Goal: Task Accomplishment & Management: Manage account settings

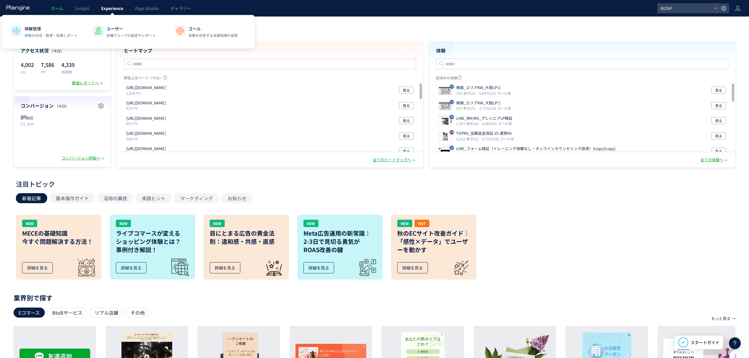
click at [112, 7] on span "Experience" at bounding box center [112, 8] width 22 height 6
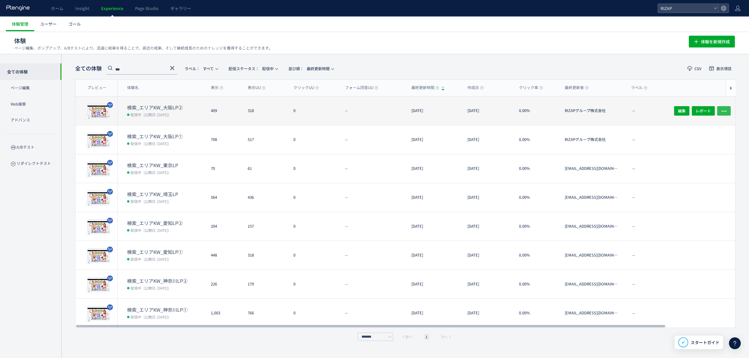
click at [726, 111] on icon "button" at bounding box center [724, 111] width 6 height 6
click at [724, 108] on icon "button" at bounding box center [724, 111] width 6 height 6
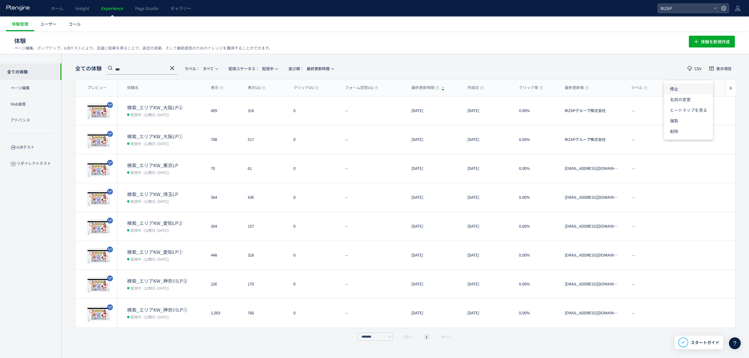
click at [683, 90] on li "停止" at bounding box center [688, 88] width 49 height 11
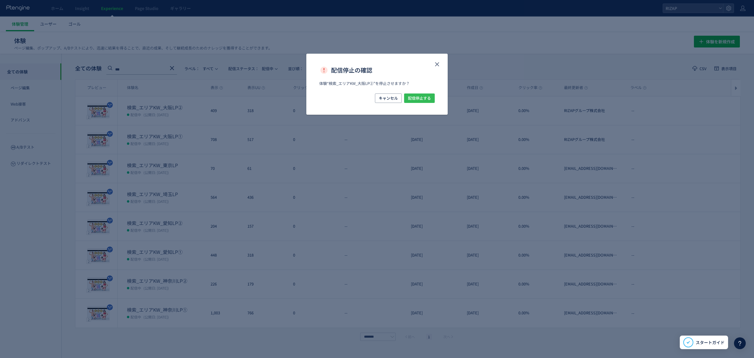
click at [421, 98] on span "配信停止する" at bounding box center [419, 97] width 23 height 9
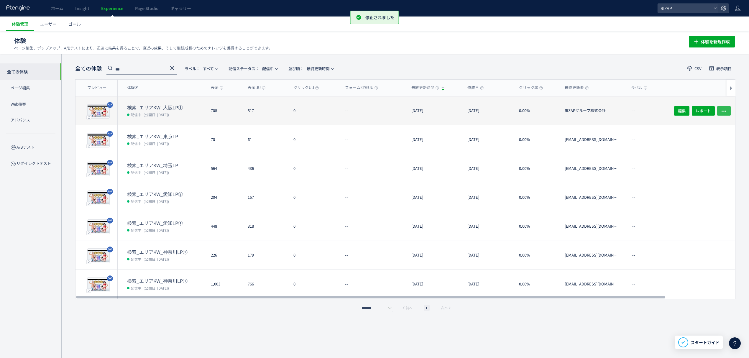
click at [726, 113] on icon "button" at bounding box center [724, 111] width 6 height 6
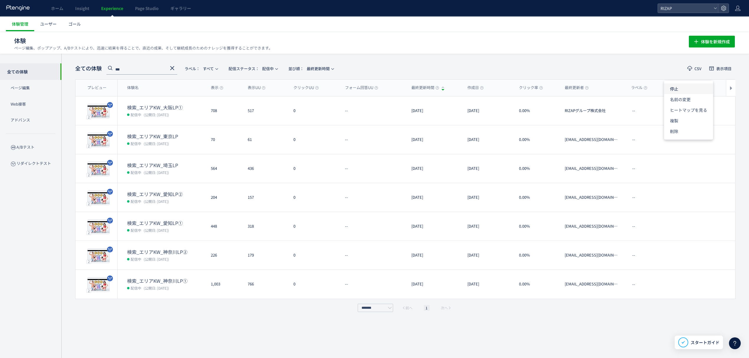
click at [672, 91] on li "停止" at bounding box center [688, 88] width 49 height 11
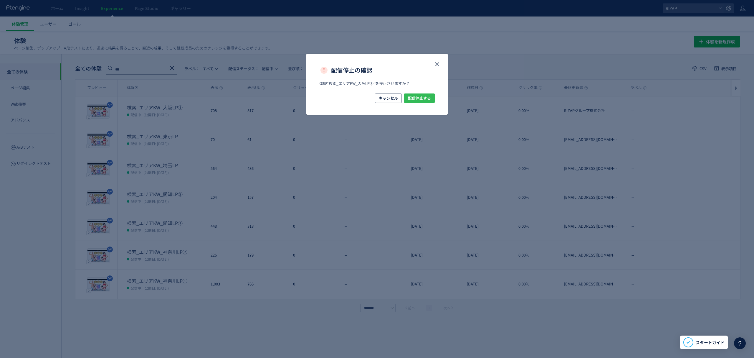
click at [426, 101] on span "配信停止する" at bounding box center [419, 97] width 23 height 9
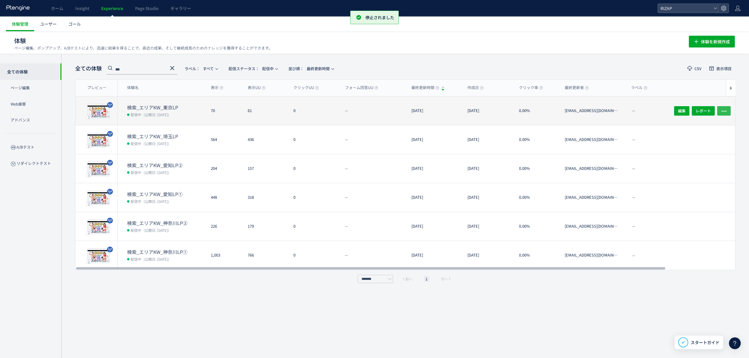
click at [722, 108] on icon "button" at bounding box center [724, 111] width 6 height 6
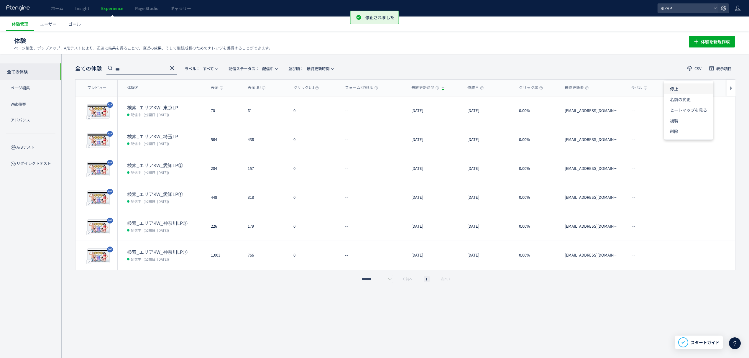
click at [682, 89] on li "停止" at bounding box center [688, 88] width 49 height 11
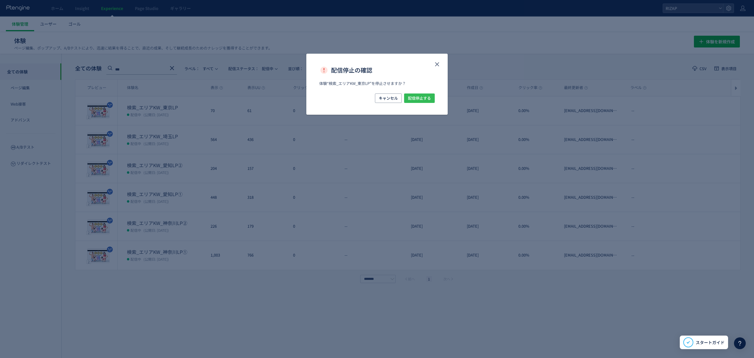
click at [427, 97] on span "配信停止する" at bounding box center [419, 97] width 23 height 9
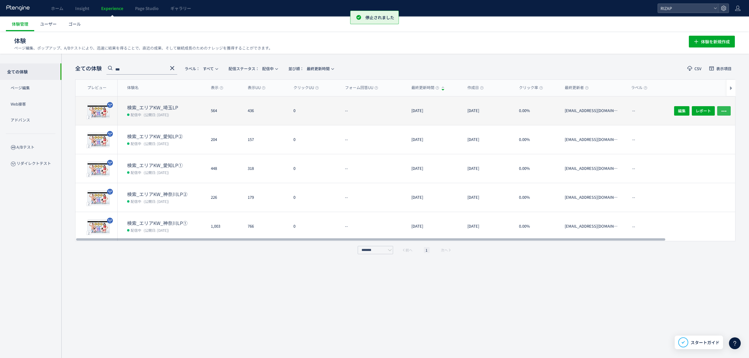
click at [728, 110] on button "button" at bounding box center [724, 110] width 14 height 9
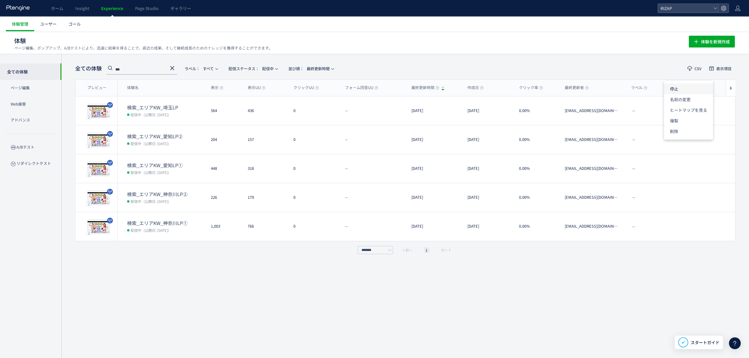
click at [697, 90] on li "停止" at bounding box center [688, 88] width 49 height 11
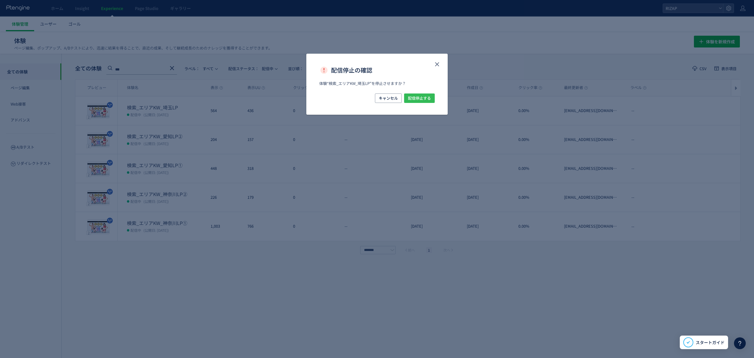
click at [419, 95] on span "配信停止する" at bounding box center [419, 97] width 23 height 9
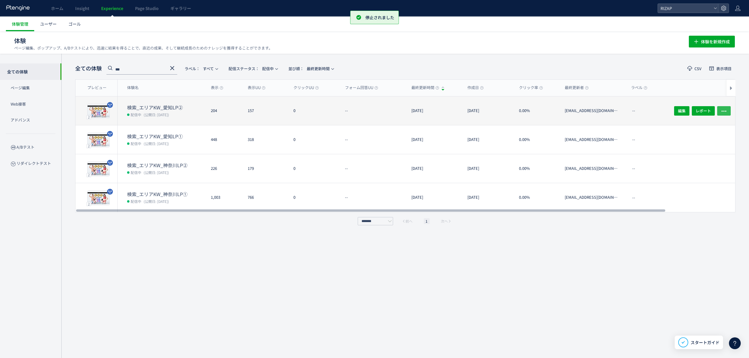
click at [724, 109] on icon "button" at bounding box center [724, 111] width 6 height 6
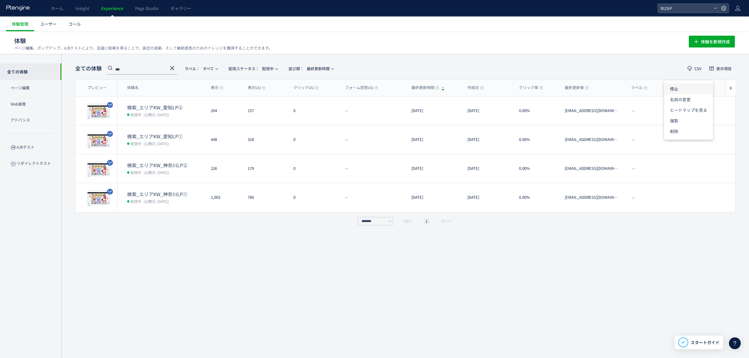
click at [689, 89] on li "停止" at bounding box center [688, 88] width 49 height 11
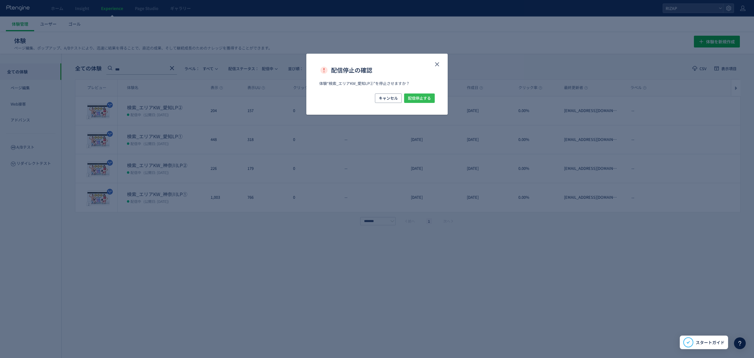
click at [410, 99] on span "配信停止する" at bounding box center [419, 97] width 23 height 9
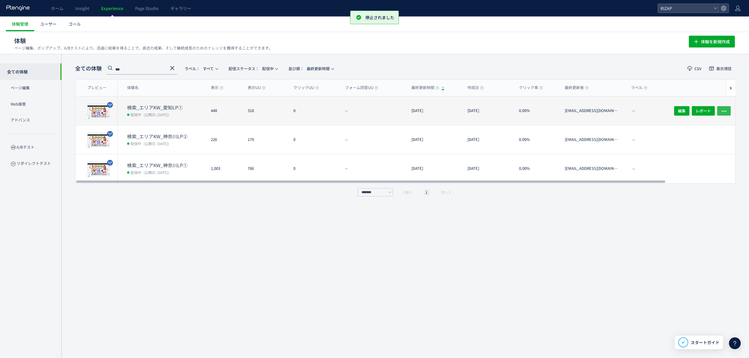
click at [722, 111] on icon "button" at bounding box center [724, 111] width 6 height 6
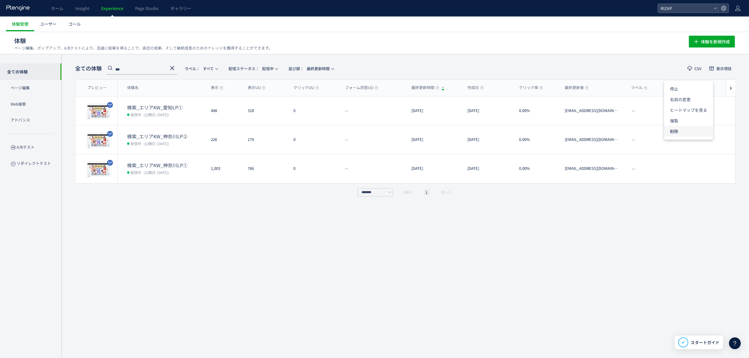
click at [689, 129] on li "削除" at bounding box center [688, 131] width 49 height 11
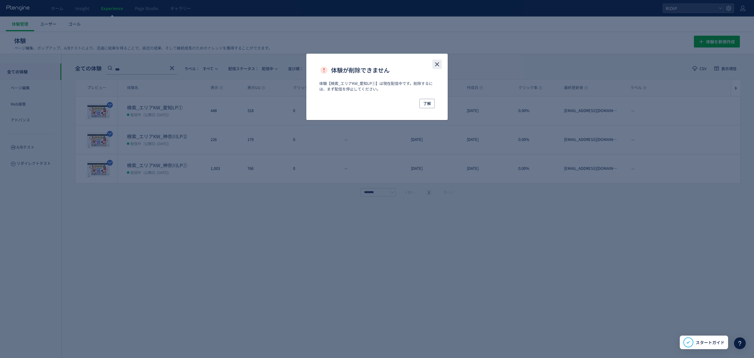
click at [439, 66] on use "close" at bounding box center [437, 64] width 4 height 4
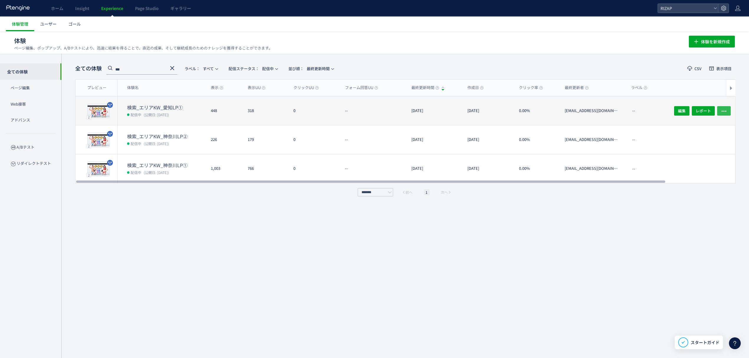
click at [725, 106] on span "button" at bounding box center [724, 110] width 6 height 9
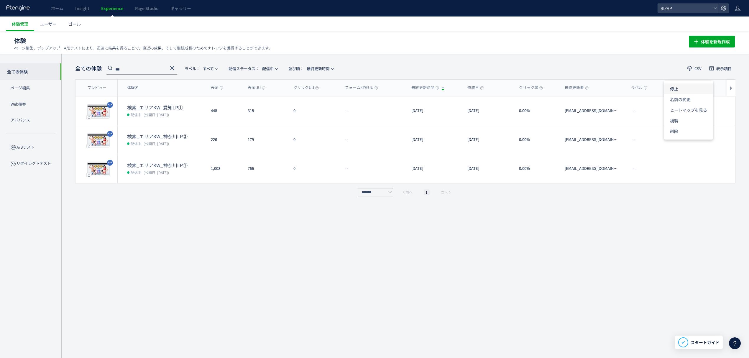
click at [680, 91] on li "停止" at bounding box center [688, 88] width 49 height 11
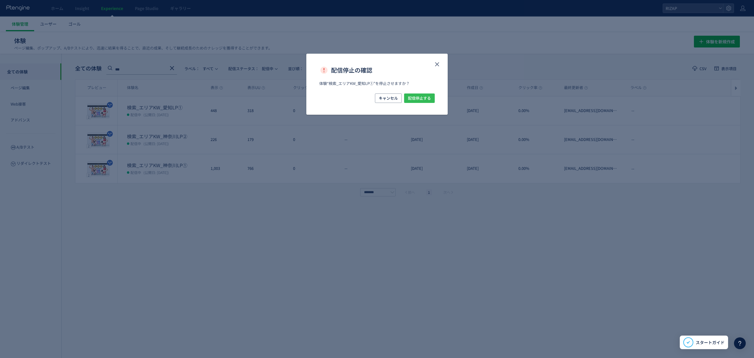
click at [426, 98] on span "配信停止する" at bounding box center [419, 97] width 23 height 9
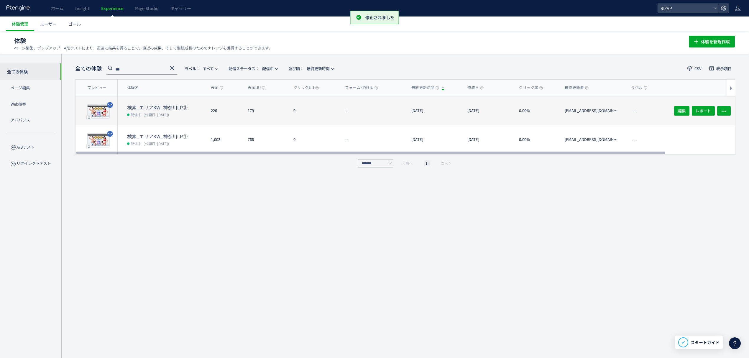
click at [722, 104] on div "編集 レポート" at bounding box center [700, 110] width 70 height 29
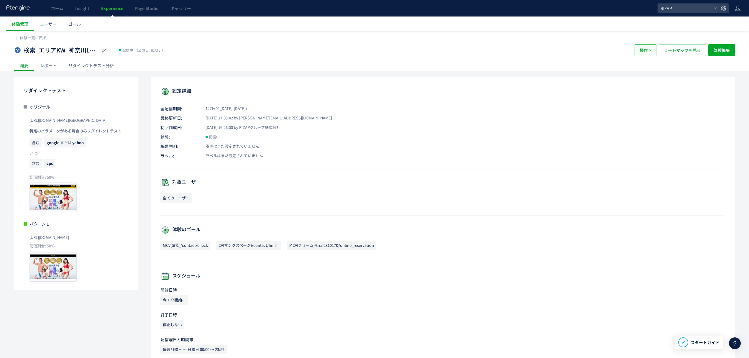
click at [637, 47] on button "操作" at bounding box center [645, 50] width 22 height 12
click at [645, 65] on li "停止" at bounding box center [645, 68] width 20 height 11
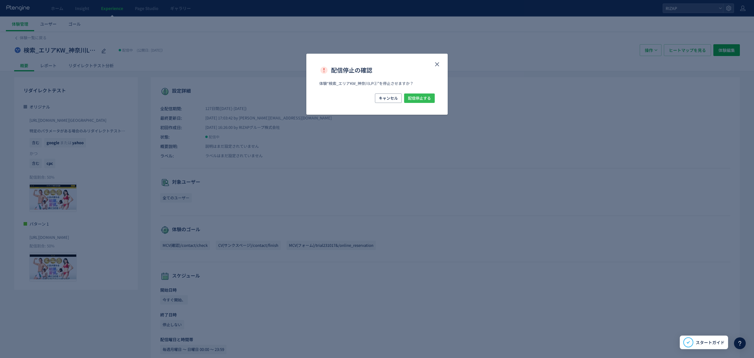
click at [409, 99] on span "配信停止する" at bounding box center [419, 97] width 23 height 9
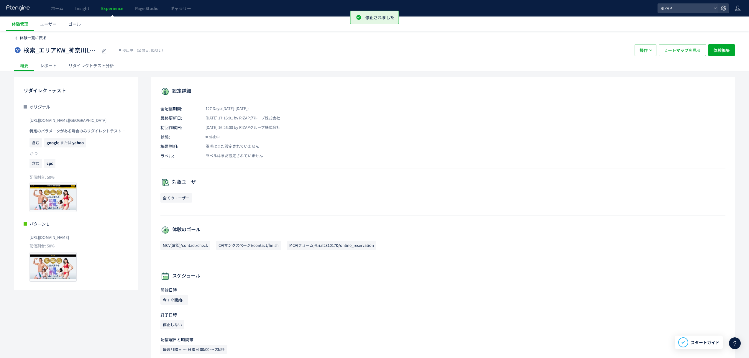
click at [32, 36] on span "体験一覧に戻る" at bounding box center [33, 38] width 27 height 6
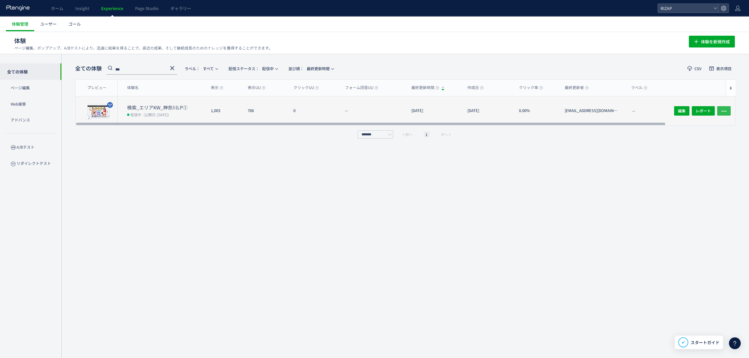
click at [723, 109] on icon "button" at bounding box center [724, 111] width 6 height 6
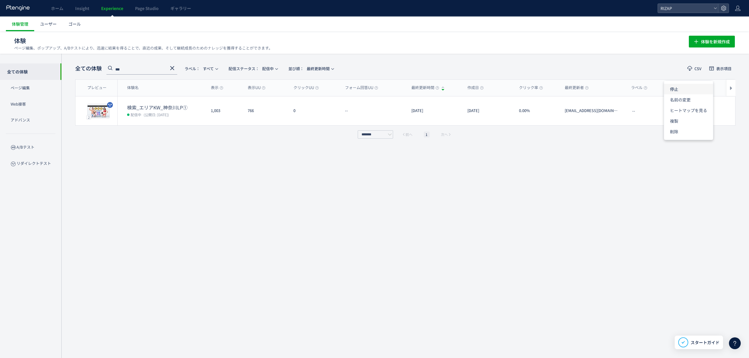
click at [680, 93] on li "停止" at bounding box center [688, 89] width 49 height 11
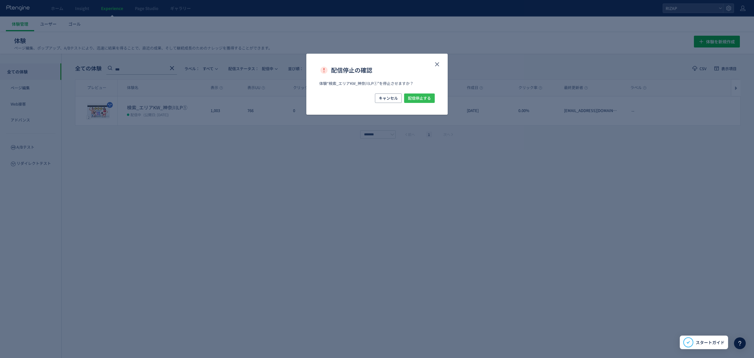
click at [422, 97] on span "配信停止する" at bounding box center [419, 97] width 23 height 9
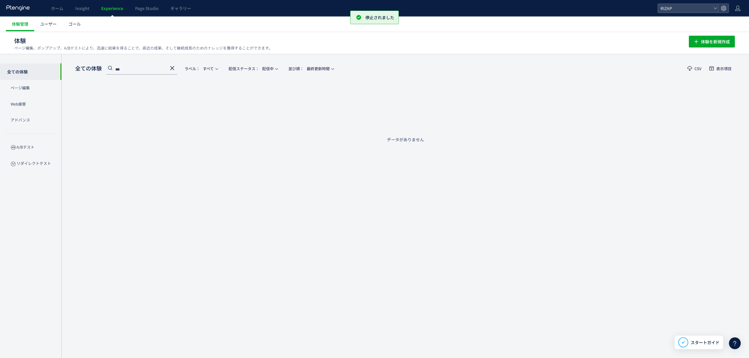
click at [171, 70] on icon at bounding box center [172, 68] width 7 height 7
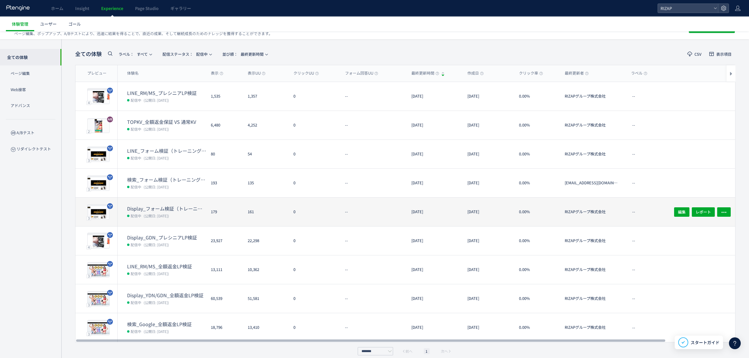
scroll to position [20, 0]
